Goal: Transaction & Acquisition: Purchase product/service

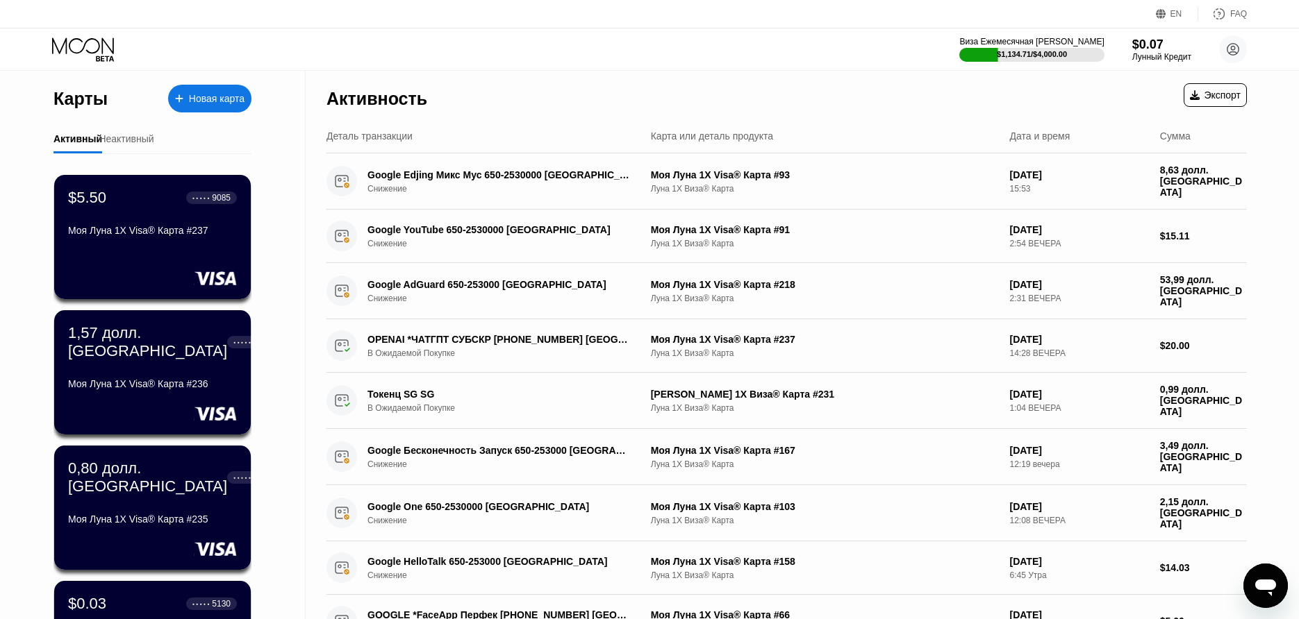
click at [224, 105] on div "Новая карта" at bounding box center [209, 99] width 83 height 28
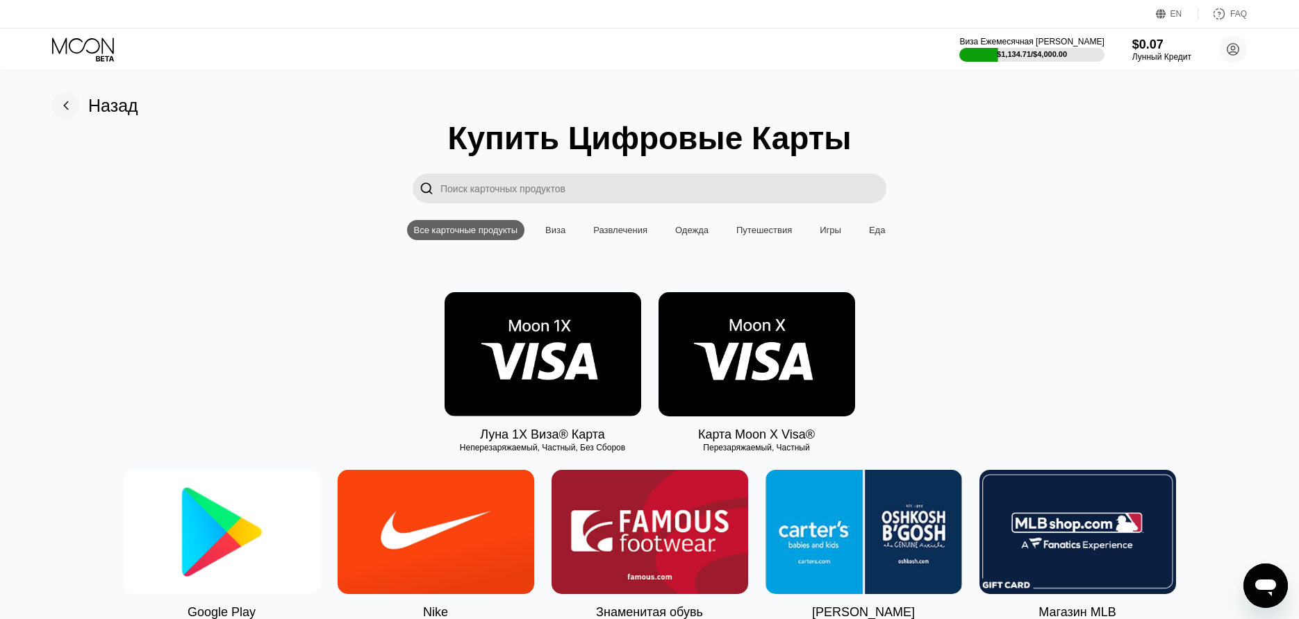
click at [501, 370] on img at bounding box center [542, 354] width 197 height 124
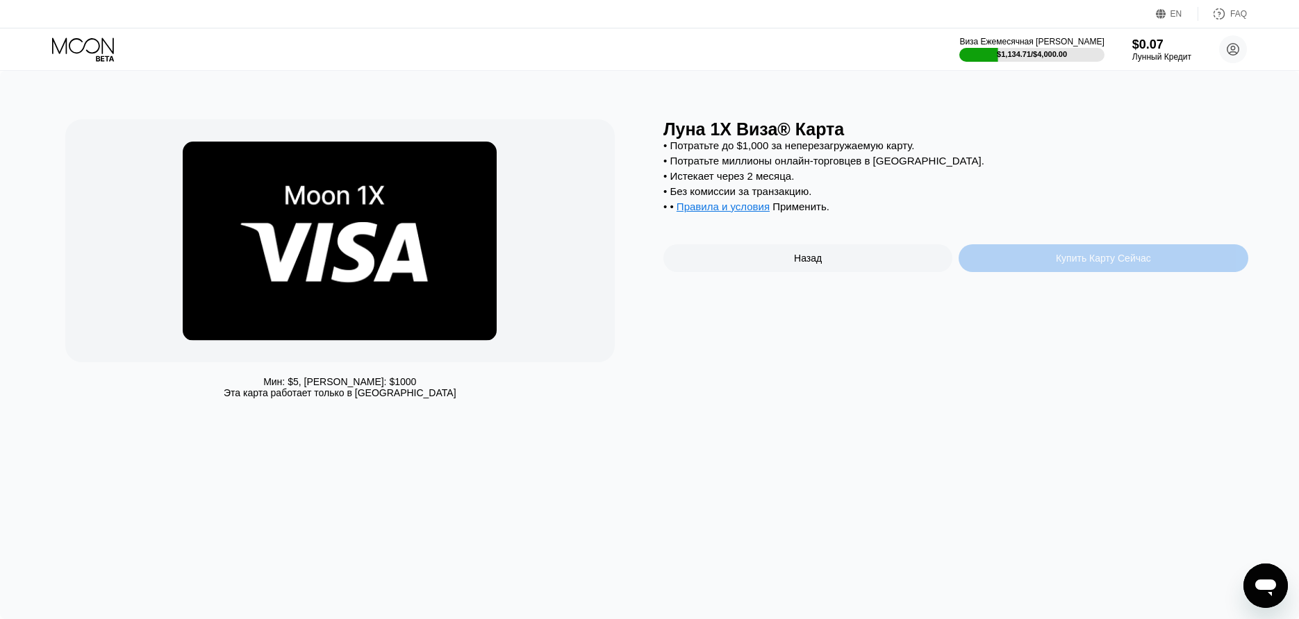
click at [1051, 272] on div "Купить Карту Сейчас" at bounding box center [1102, 258] width 289 height 28
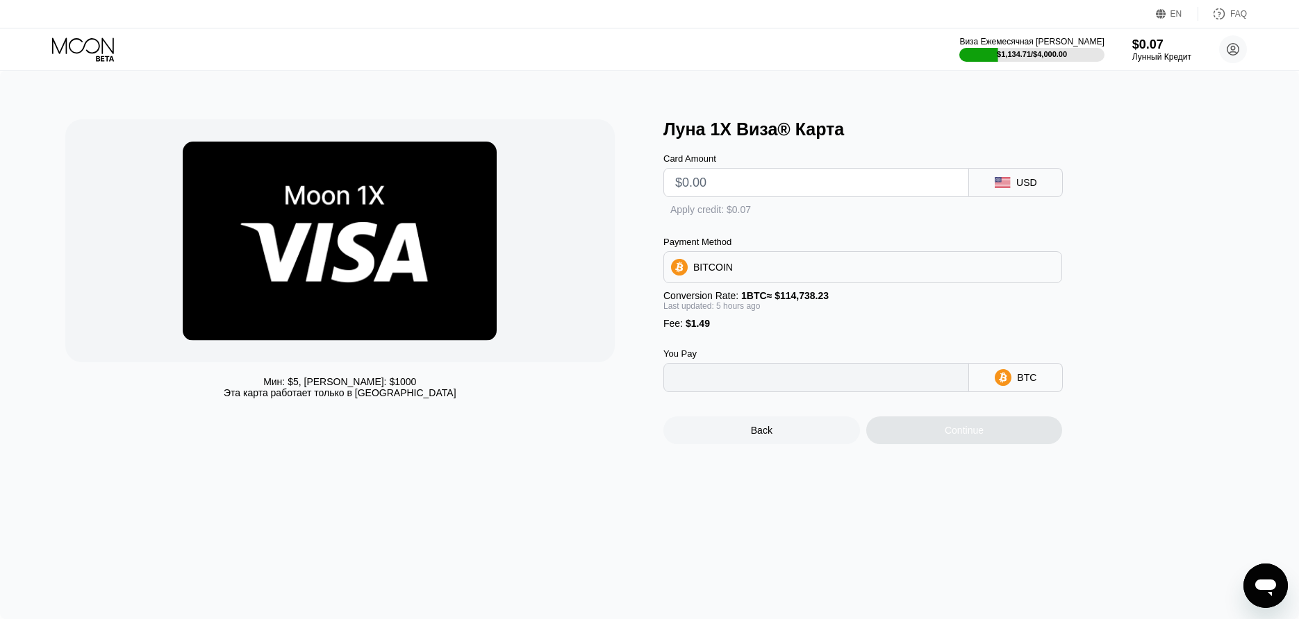
type input "0"
click at [876, 194] on input "text" at bounding box center [816, 183] width 282 height 28
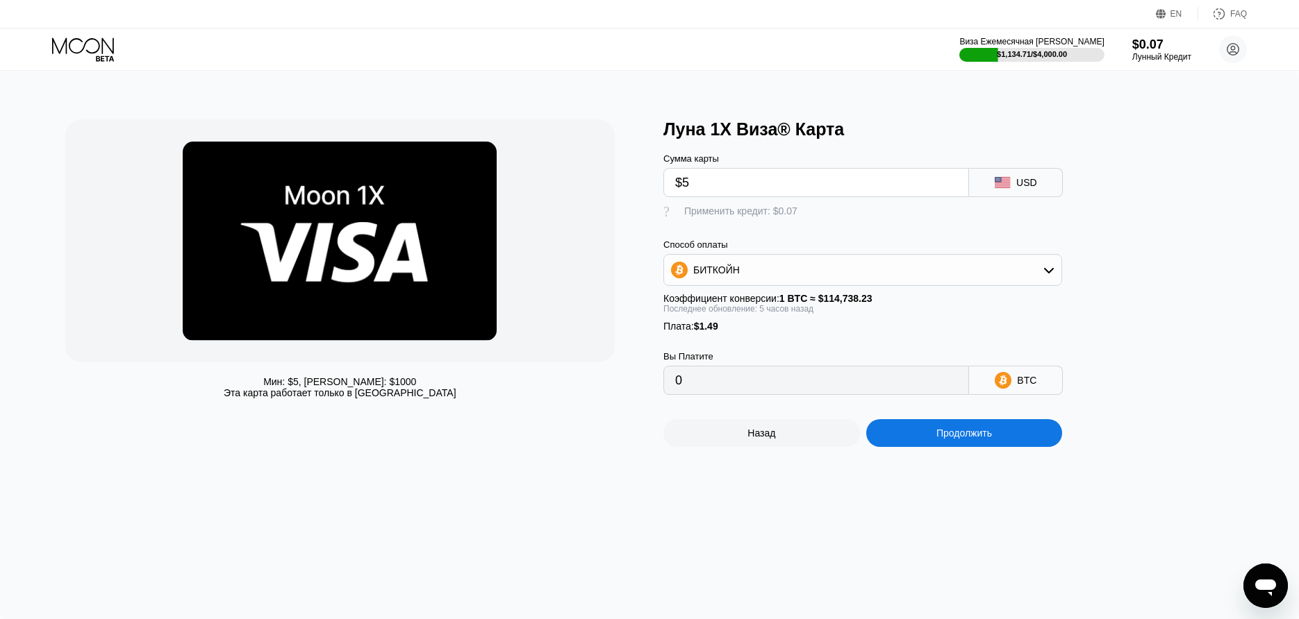
type input "$52"
type input "0.00046690"
click at [961, 431] on div "Продолжить" at bounding box center [964, 433] width 197 height 28
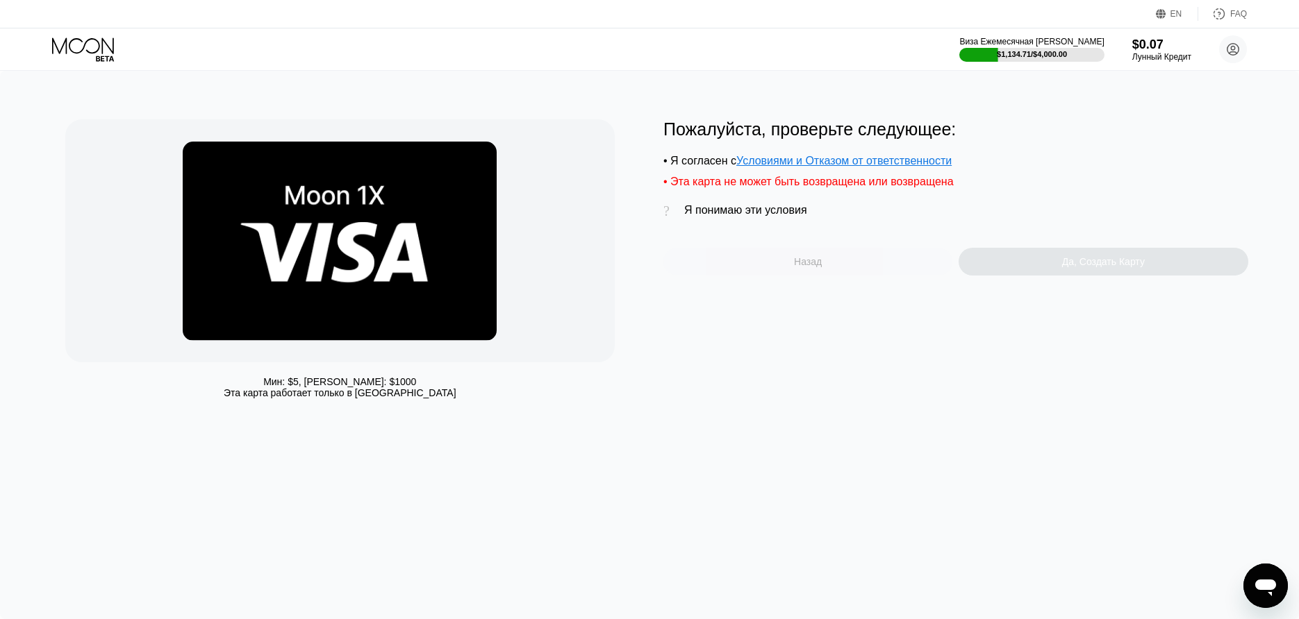
click at [749, 260] on div "Назад" at bounding box center [807, 262] width 289 height 28
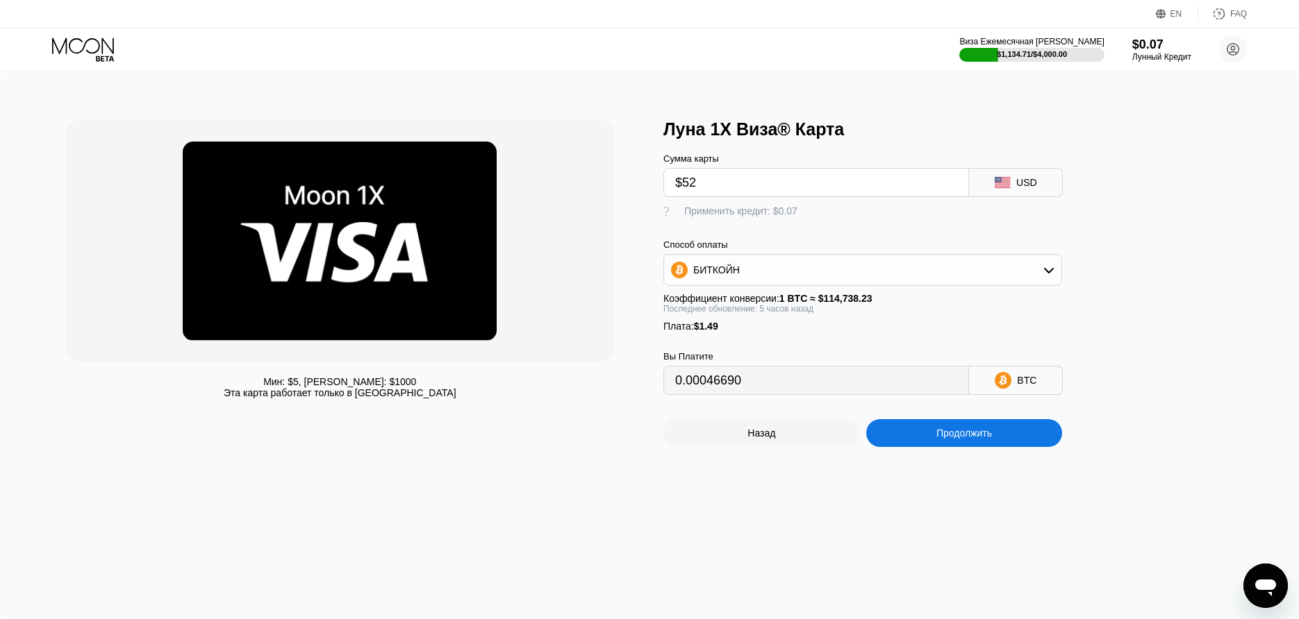
click at [715, 181] on input "$52" at bounding box center [816, 183] width 282 height 28
type input "$511"
type input "0.00447334"
type input "$51"
type input "0.00045817"
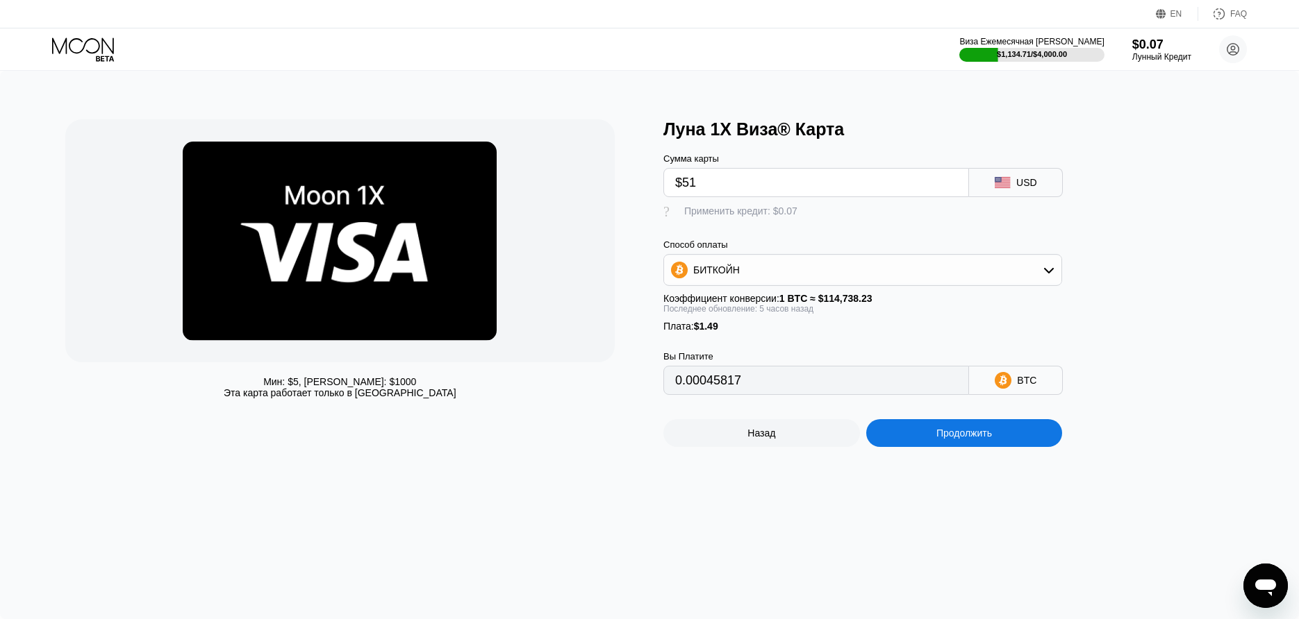
type input "$51"
click at [940, 439] on div "Продолжить" at bounding box center [964, 433] width 56 height 11
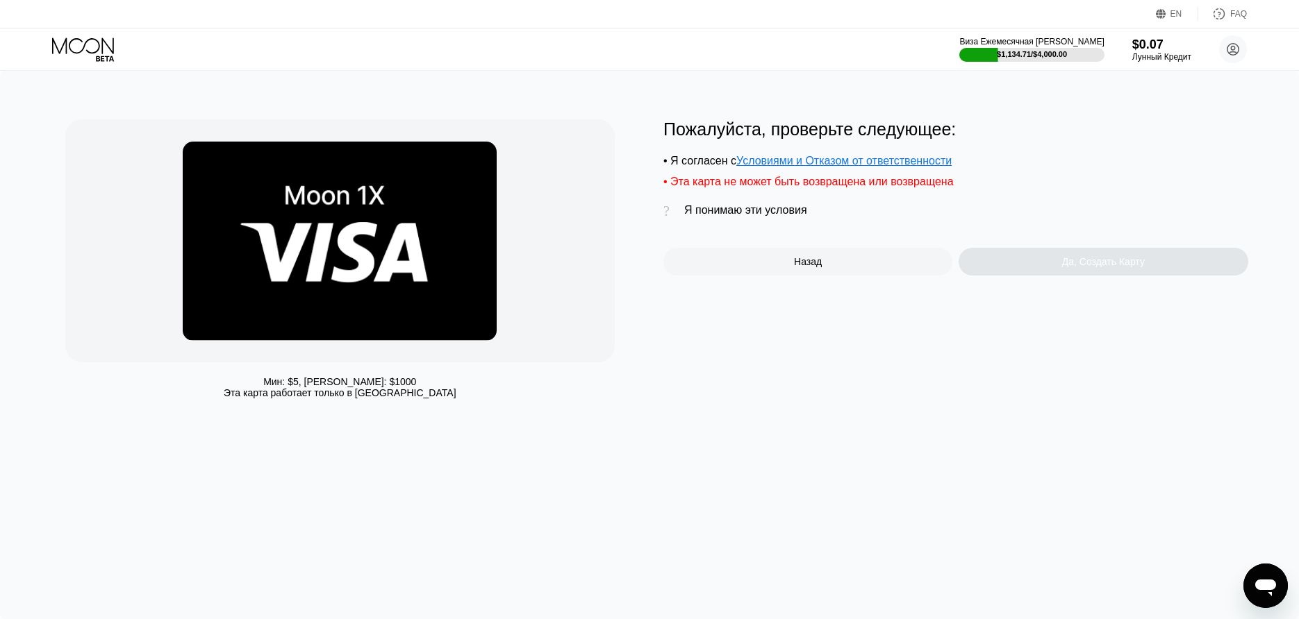
click at [760, 204] on div "Пожалуйста, проверьте следующее: • Я согласен с Условиями и Отказом от ответств…" at bounding box center [955, 197] width 585 height 156
click at [758, 209] on div "Я понимаю эти условия" at bounding box center [745, 210] width 123 height 12
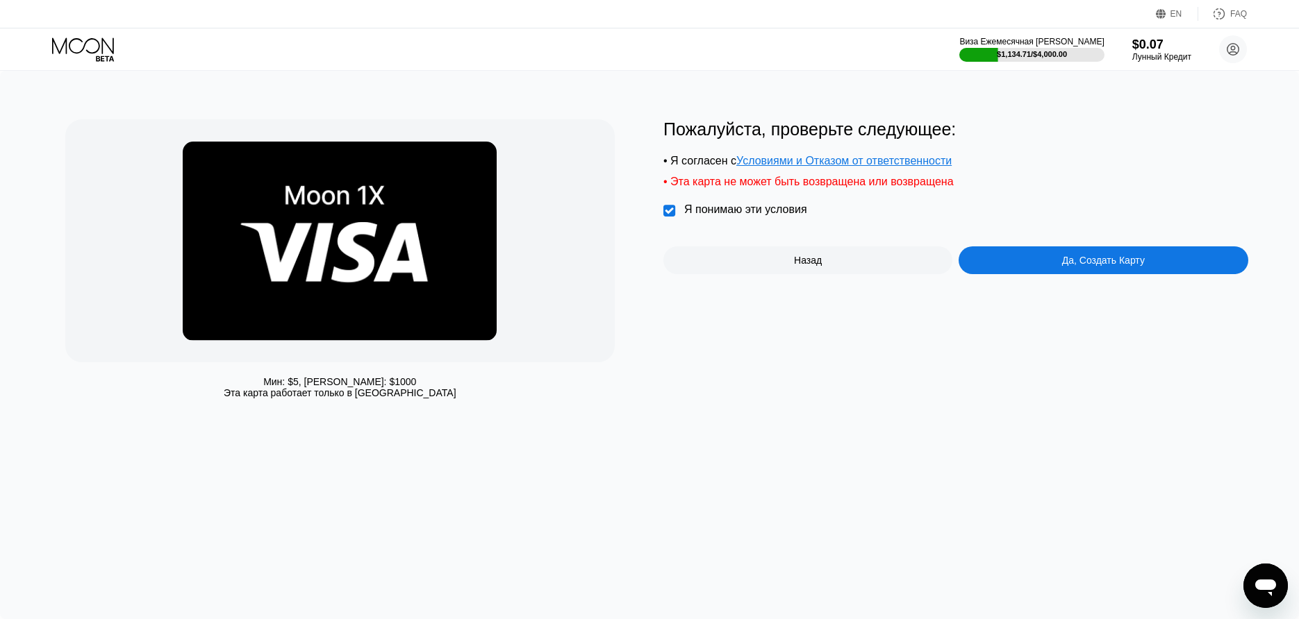
click at [1090, 259] on div "Да, Создать Карту" at bounding box center [1102, 261] width 289 height 28
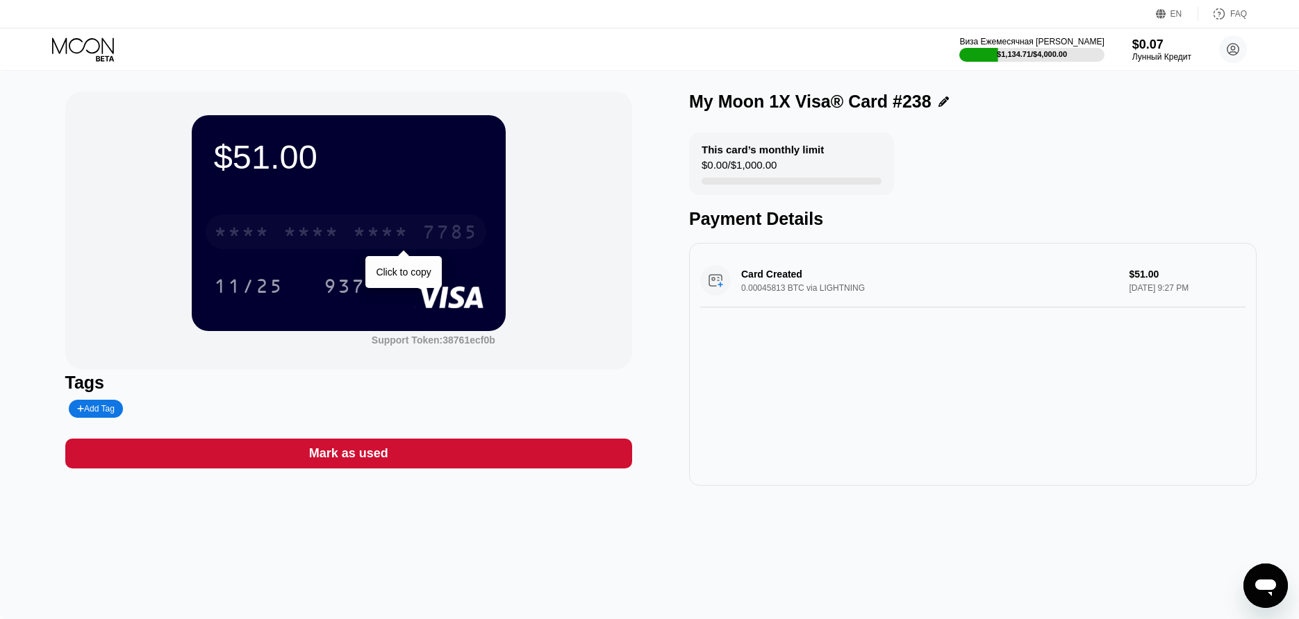
click at [422, 249] on div "* * * * * * * * * * * * 7785" at bounding box center [346, 232] width 281 height 35
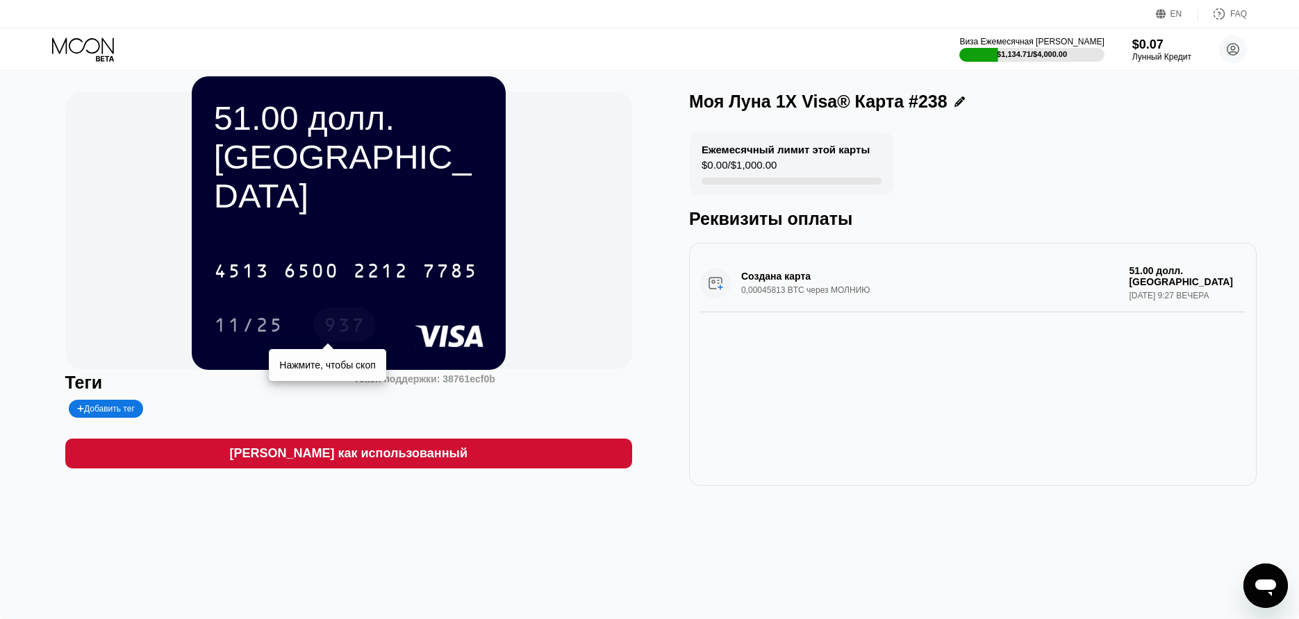
click at [351, 316] on div "937" at bounding box center [345, 327] width 42 height 22
